Goal: Information Seeking & Learning: Learn about a topic

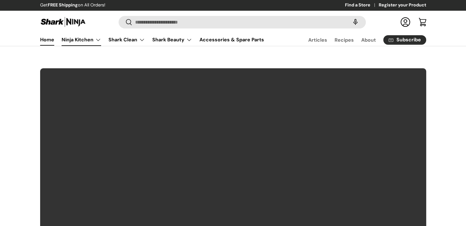
click at [100, 41] on link "Ninja Kitchen" at bounding box center [81, 40] width 39 height 12
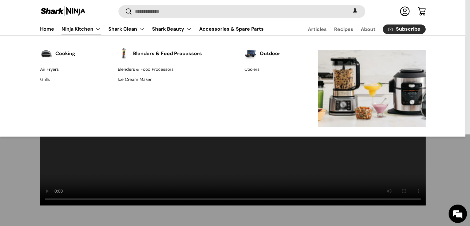
click at [44, 78] on link "Grills" at bounding box center [69, 80] width 58 height 10
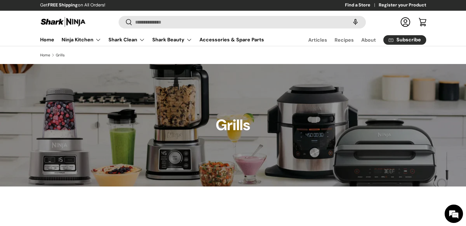
click at [228, 121] on h1 "Grills" at bounding box center [232, 125] width 35 height 19
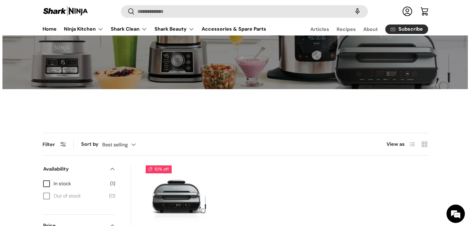
scroll to position [184, 0]
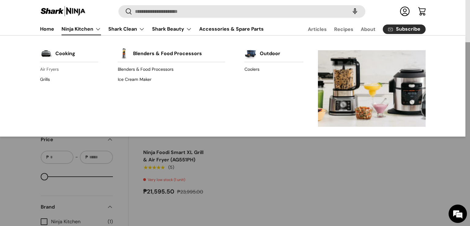
click at [57, 70] on link "Air Fryers" at bounding box center [69, 70] width 58 height 10
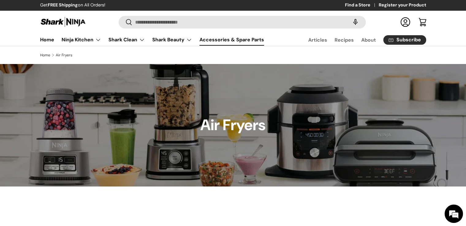
click at [214, 38] on link "Accessories & Spare Parts" at bounding box center [231, 40] width 65 height 12
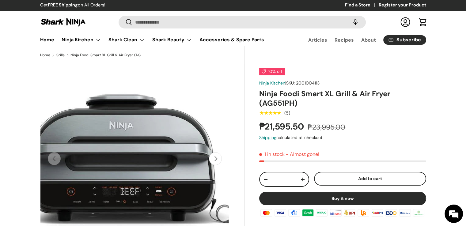
scroll to position [153, 0]
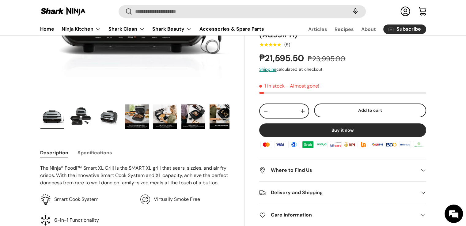
click at [137, 116] on img "Gallery Viewer" at bounding box center [137, 116] width 24 height 24
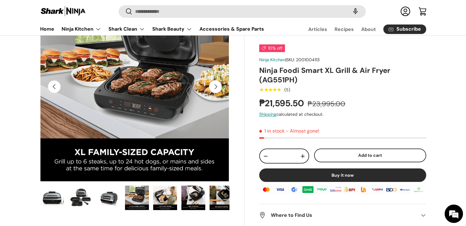
scroll to position [122, 0]
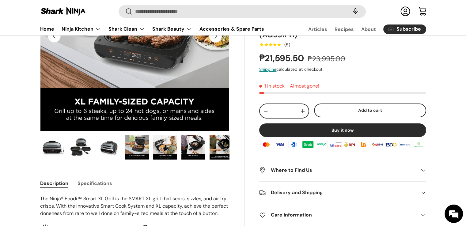
click at [165, 144] on img "Gallery Viewer" at bounding box center [165, 147] width 24 height 24
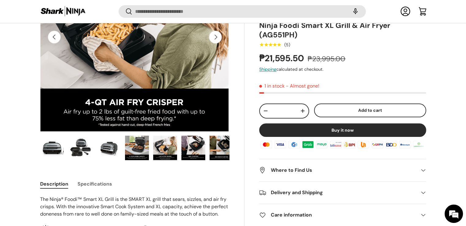
scroll to position [121, 0]
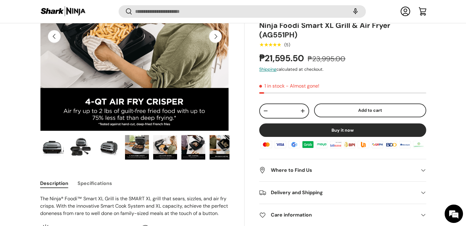
click at [194, 150] on img "Gallery Viewer" at bounding box center [193, 147] width 24 height 24
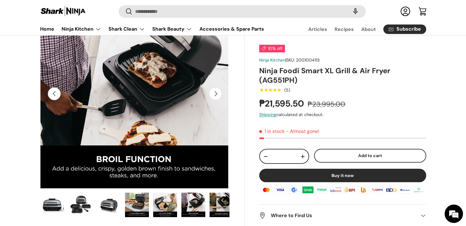
scroll to position [61, 0]
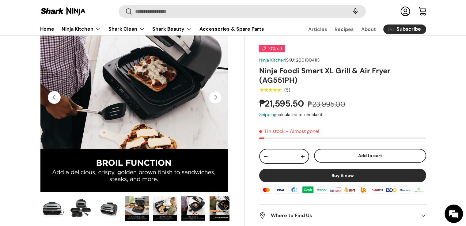
click at [220, 207] on img "Gallery Viewer" at bounding box center [221, 208] width 24 height 24
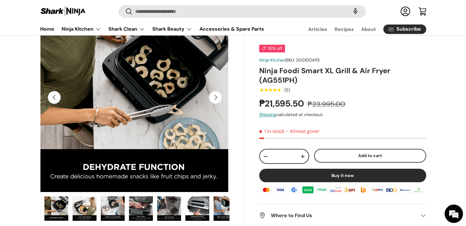
scroll to position [0, 169]
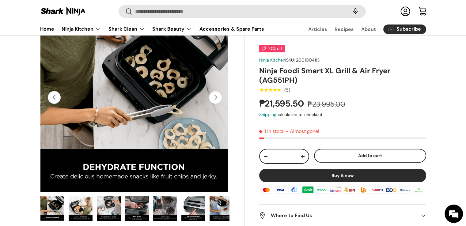
click at [215, 97] on button "Next" at bounding box center [215, 97] width 13 height 13
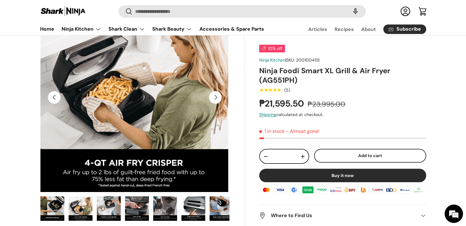
click at [215, 97] on button "Next" at bounding box center [215, 97] width 13 height 13
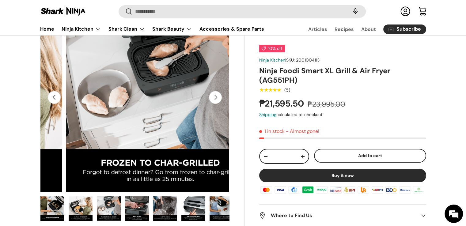
scroll to position [0, 1541]
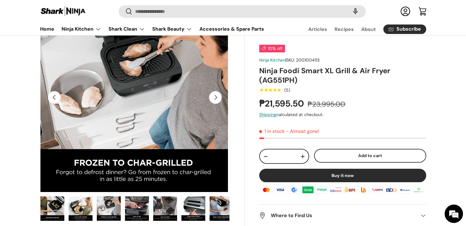
click at [215, 97] on button "Next" at bounding box center [215, 97] width 13 height 13
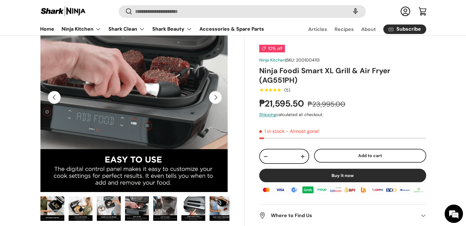
click at [215, 97] on button "Next" at bounding box center [215, 97] width 13 height 13
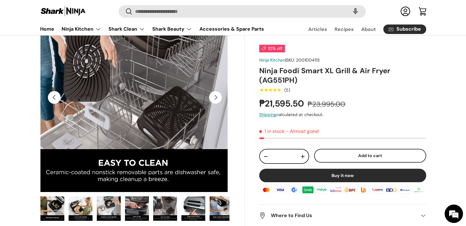
scroll to position [0, 1927]
click at [215, 97] on button "Next" at bounding box center [215, 97] width 13 height 13
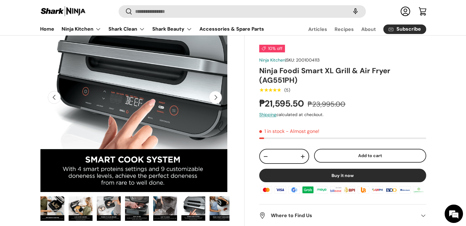
click at [215, 97] on button "Next" at bounding box center [215, 97] width 13 height 13
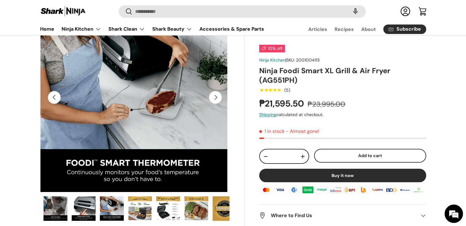
scroll to position [0, 285]
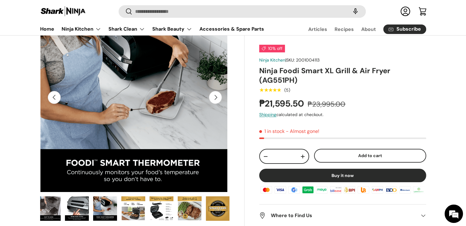
click at [215, 97] on button "Next" at bounding box center [215, 97] width 13 height 13
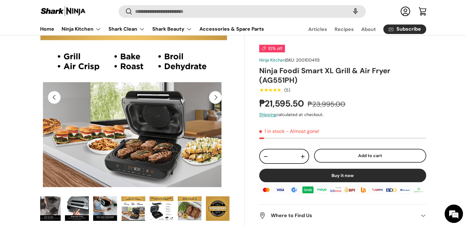
click at [215, 97] on button "Next" at bounding box center [215, 97] width 13 height 13
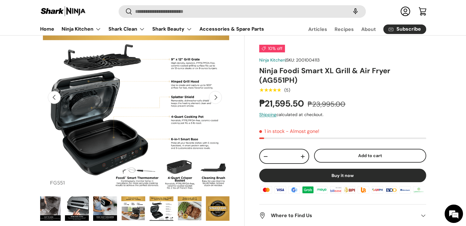
scroll to position [0, 2697]
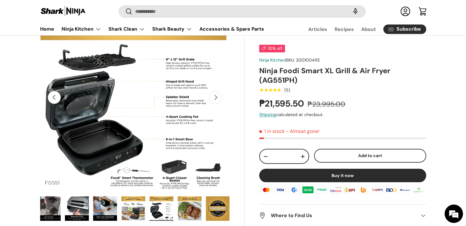
click at [215, 97] on button "Next" at bounding box center [215, 97] width 13 height 13
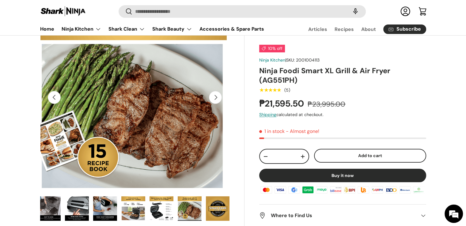
click at [215, 97] on button "Next" at bounding box center [215, 97] width 13 height 13
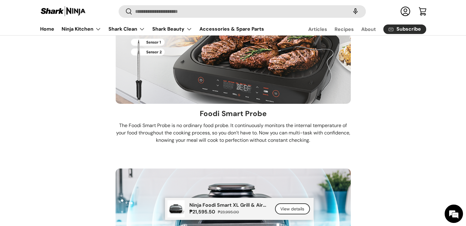
scroll to position [2234, 0]
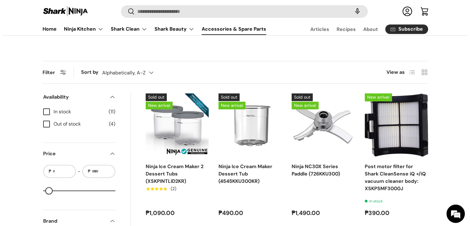
scroll to position [155, 0]
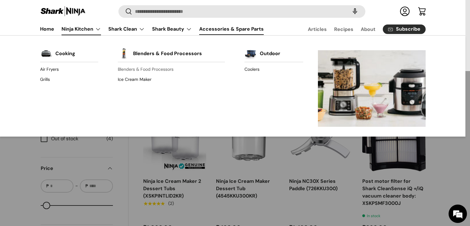
click at [141, 69] on link "Blenders & Food Processors" at bounding box center [171, 70] width 107 height 10
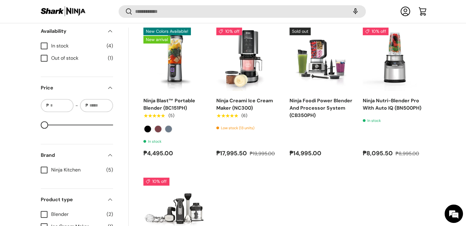
scroll to position [335, 0]
